Goal: Information Seeking & Learning: Check status

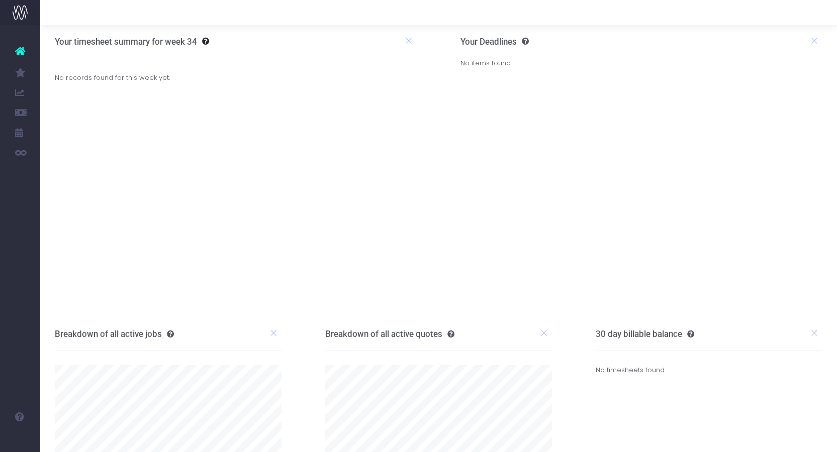
click at [55, 125] on link "Items Report" at bounding box center [47, 133] width 15 height 20
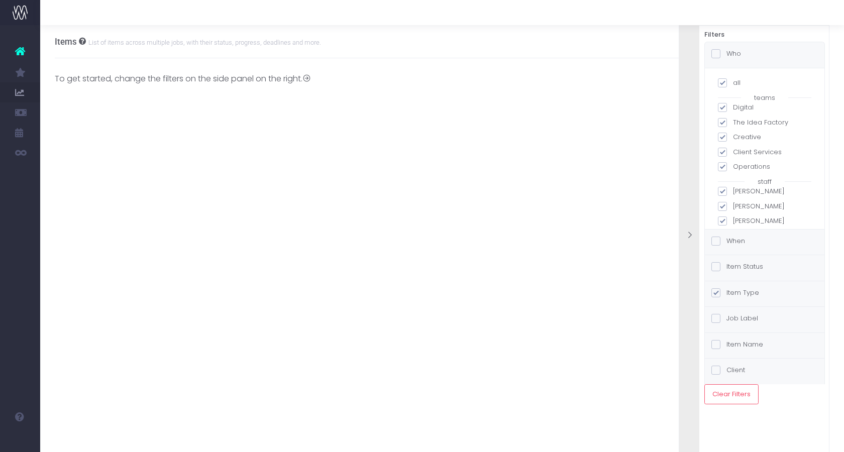
click at [721, 78] on span at bounding box center [722, 82] width 9 height 9
click at [733, 78] on input "all" at bounding box center [736, 81] width 7 height 7
checkbox input "false"
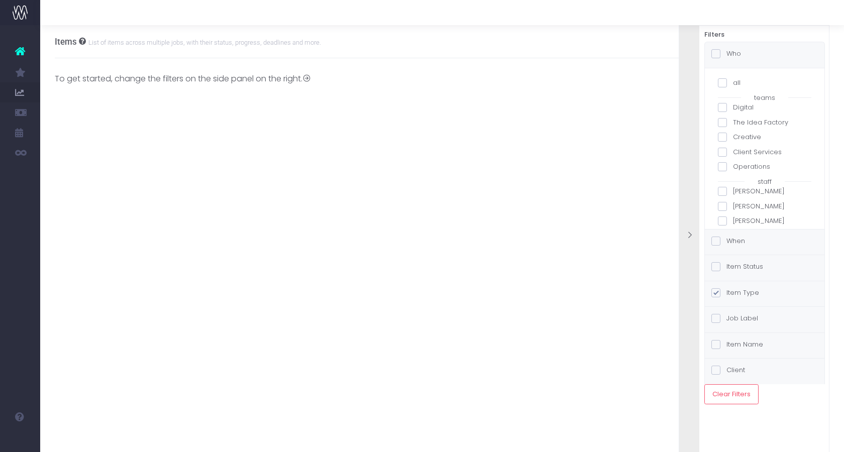
checkbox input "false"
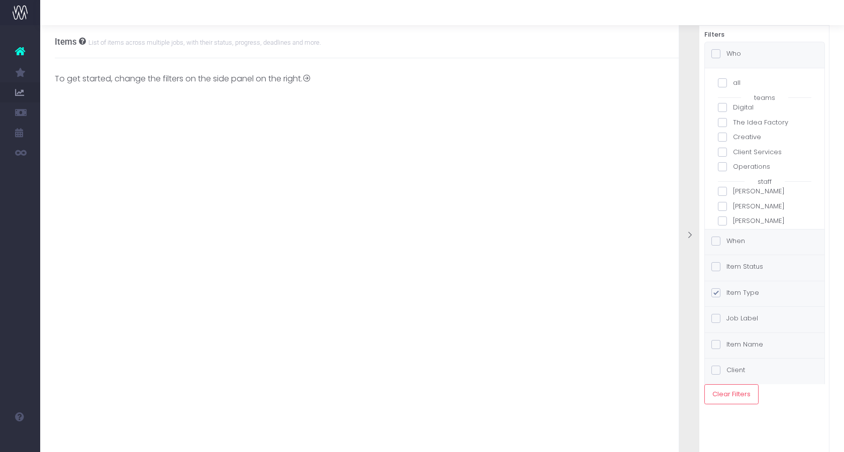
checkbox input "false"
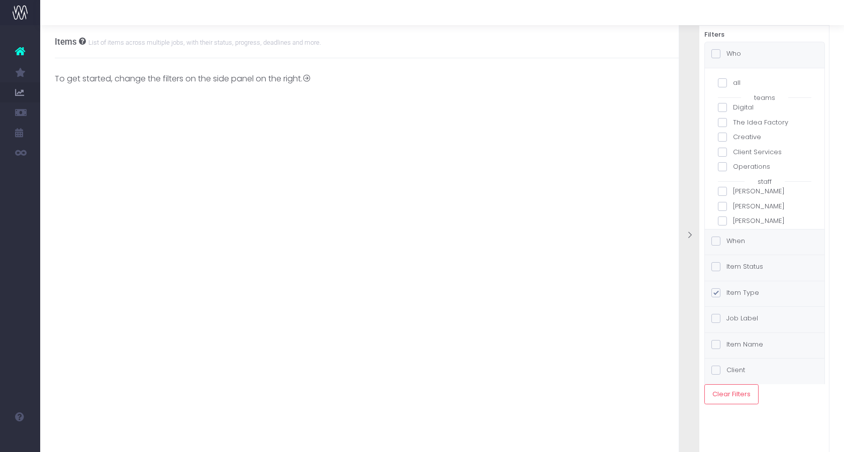
checkbox input "false"
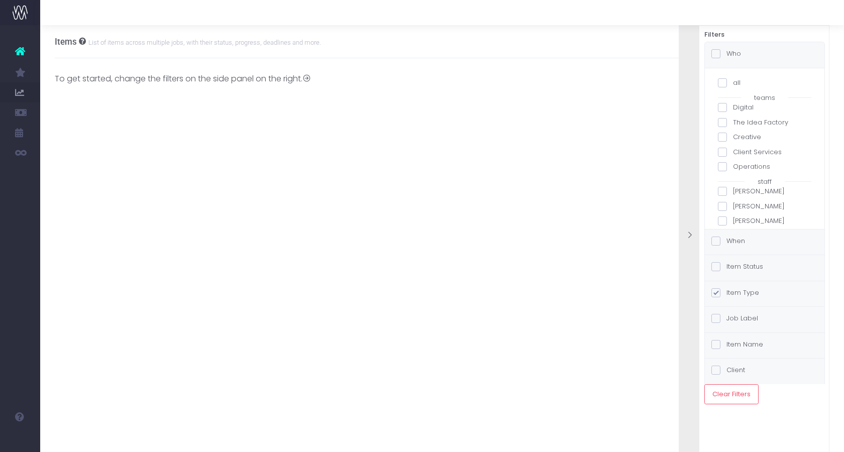
checkbox input "false"
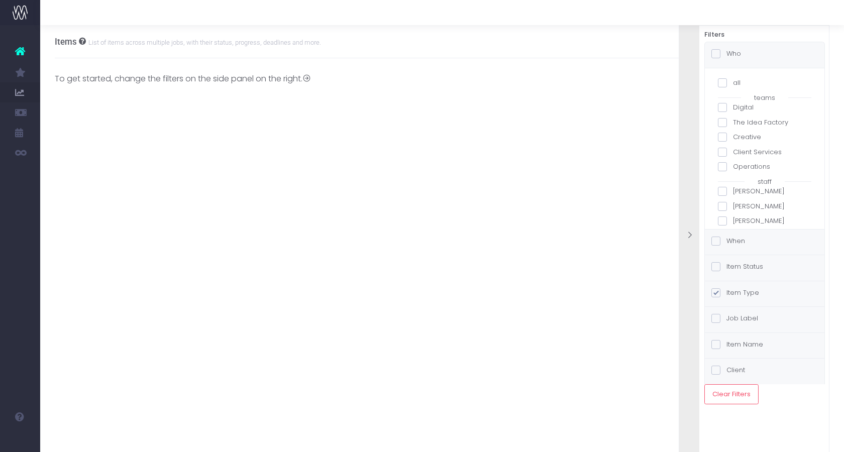
checkbox input "false"
click at [723, 150] on span at bounding box center [722, 154] width 9 height 9
click at [733, 149] on input "[PERSON_NAME]" at bounding box center [736, 152] width 7 height 7
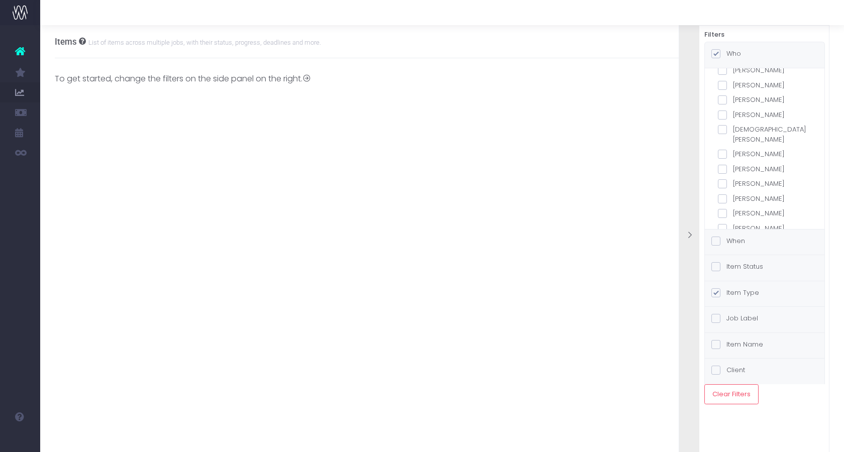
checkbox input "true"
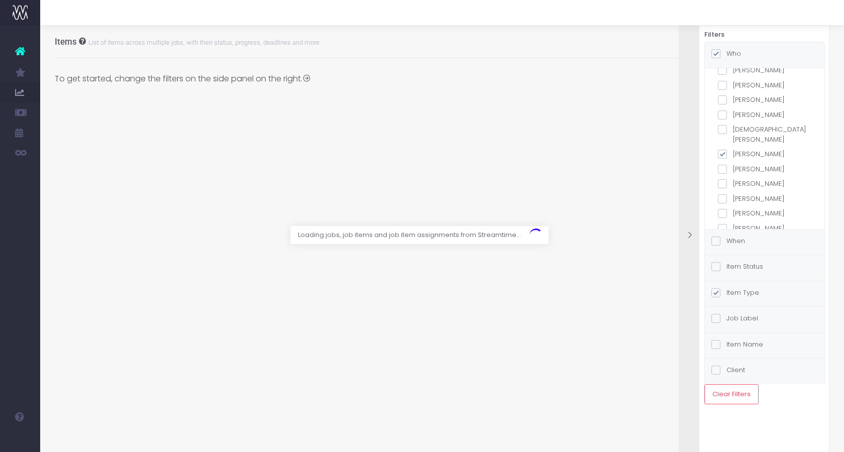
click at [687, 205] on div at bounding box center [690, 236] width 20 height 451
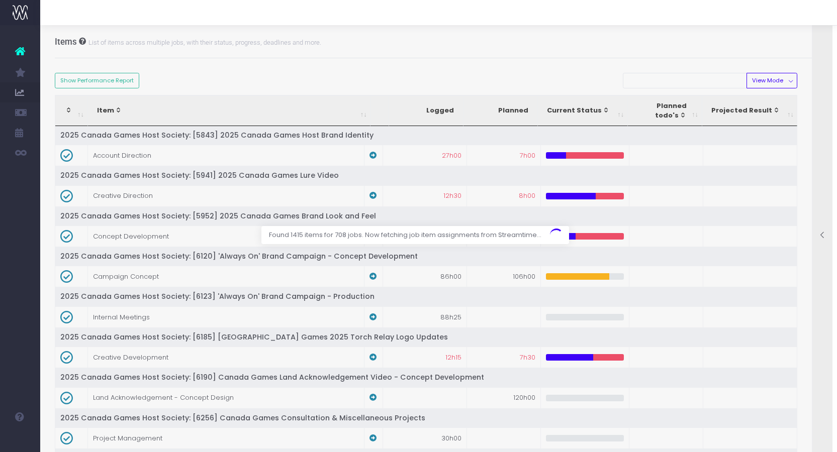
click at [772, 81] on div at bounding box center [418, 226] width 837 height 452
click at [822, 109] on div at bounding box center [822, 236] width 20 height 451
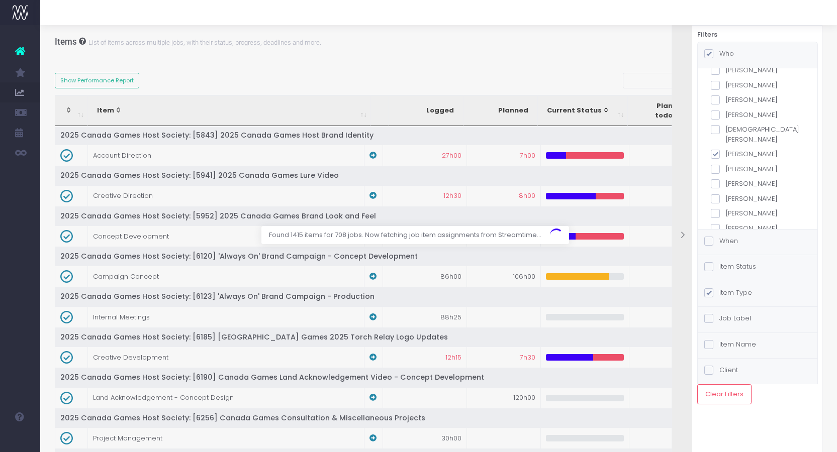
click at [725, 241] on div "Found 1415 items for 708 jobs. Now fetching job item assignments from Streamtim…" at bounding box center [576, 235] width 314 height 18
click at [713, 239] on span at bounding box center [708, 241] width 9 height 9
click at [719, 239] on input "When" at bounding box center [722, 239] width 7 height 7
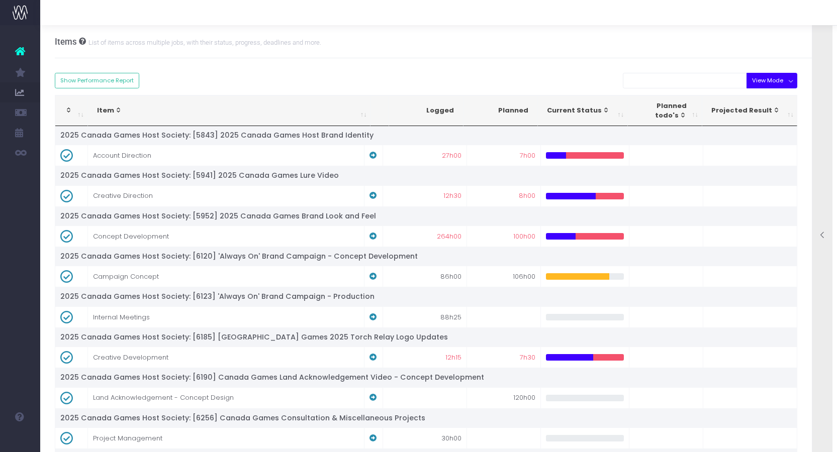
click at [790, 80] on button "View Mode" at bounding box center [771, 81] width 51 height 16
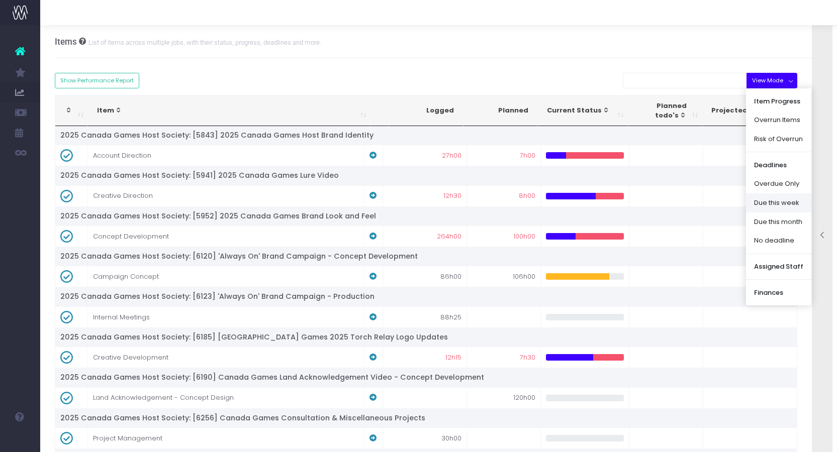
click at [778, 204] on link "Due this week" at bounding box center [778, 203] width 65 height 19
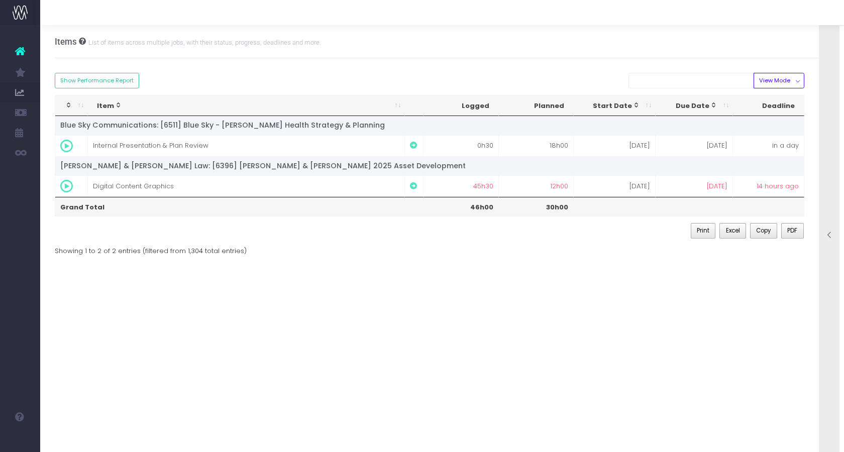
drag, startPoint x: 844, startPoint y: 130, endPoint x: 838, endPoint y: 133, distance: 6.1
click at [833, 135] on div at bounding box center [830, 236] width 20 height 451
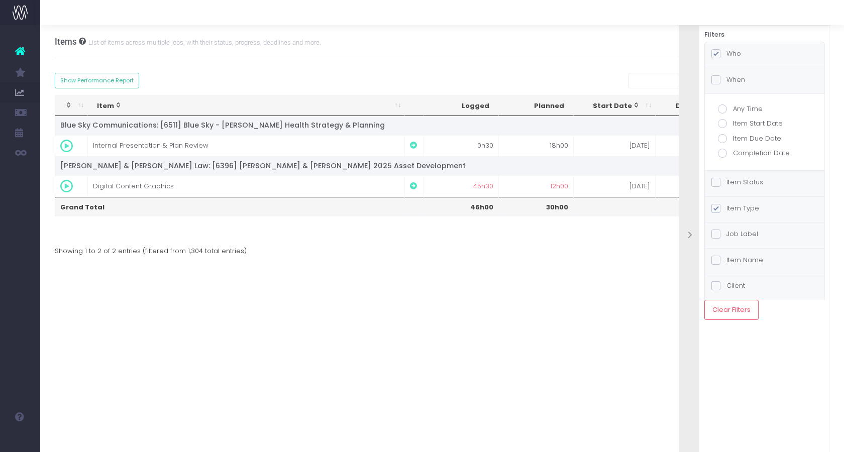
click at [733, 54] on label "Who" at bounding box center [727, 54] width 30 height 10
click at [733, 54] on input "Who" at bounding box center [730, 52] width 7 height 7
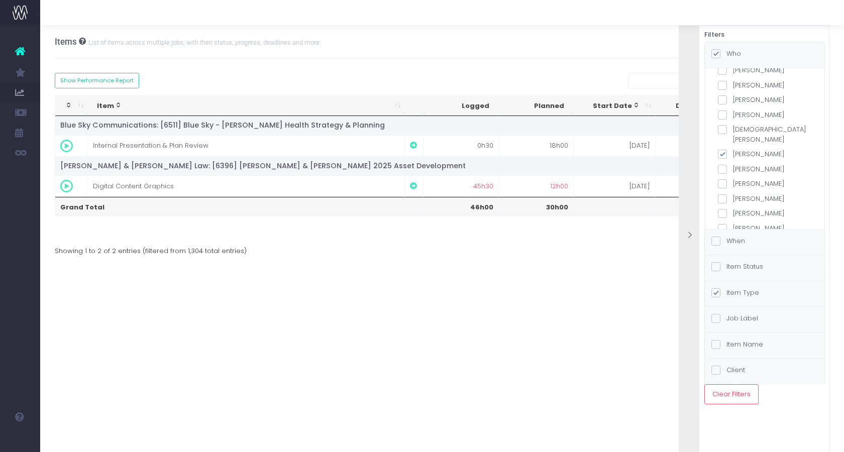
click at [724, 150] on span at bounding box center [722, 154] width 9 height 9
click at [733, 149] on input "[PERSON_NAME]" at bounding box center [736, 152] width 7 height 7
checkbox input "false"
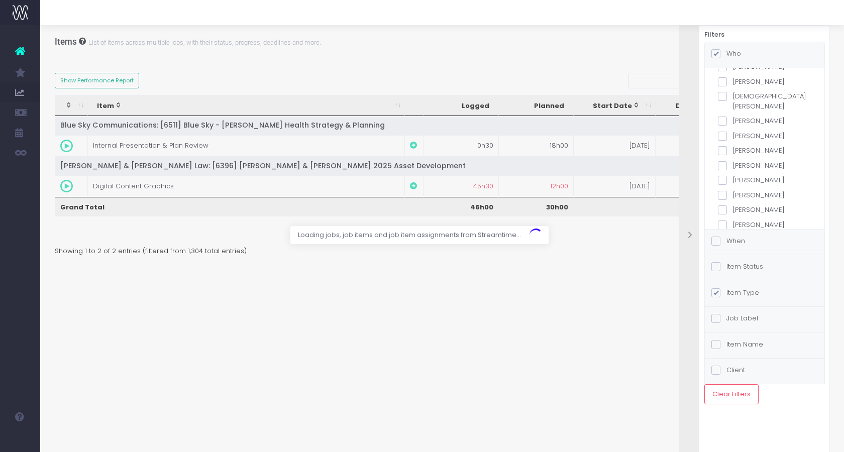
scroll to position [246, 0]
click at [720, 158] on span at bounding box center [722, 162] width 9 height 9
click at [733, 158] on input "[PERSON_NAME]" at bounding box center [736, 161] width 7 height 7
checkbox input "true"
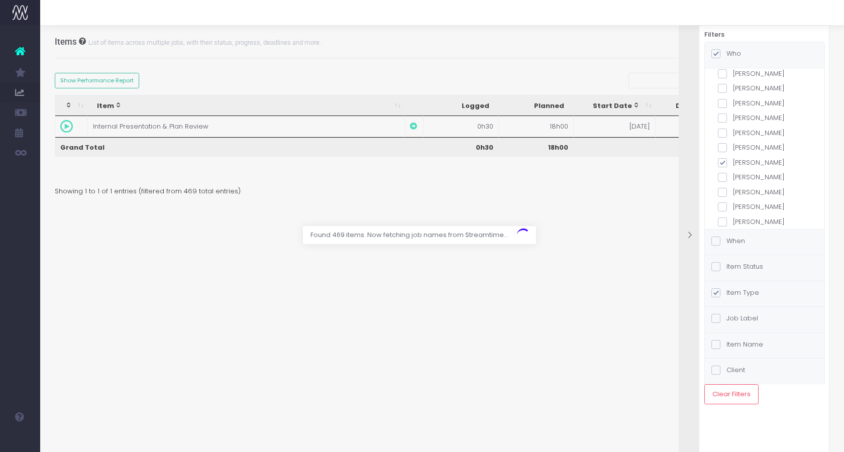
click at [647, 195] on div at bounding box center [422, 226] width 844 height 452
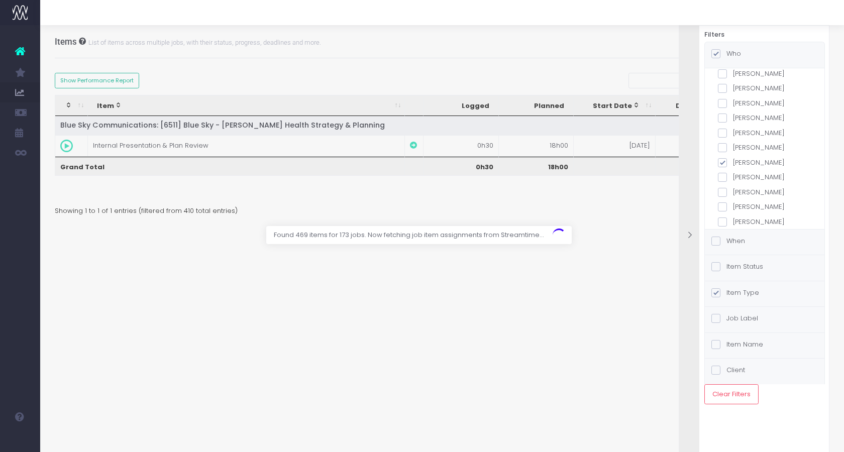
click at [691, 230] on div "Found 469 items for 173 jobs. Now fetching job item assignments from Streamtime…" at bounding box center [578, 235] width 312 height 18
